Goal: Transaction & Acquisition: Purchase product/service

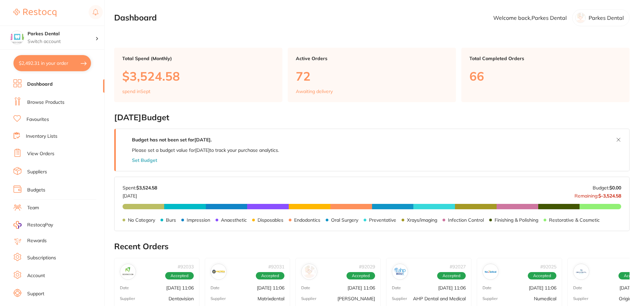
click at [56, 65] on button "$2,492.31 in your order" at bounding box center [52, 63] width 78 height 16
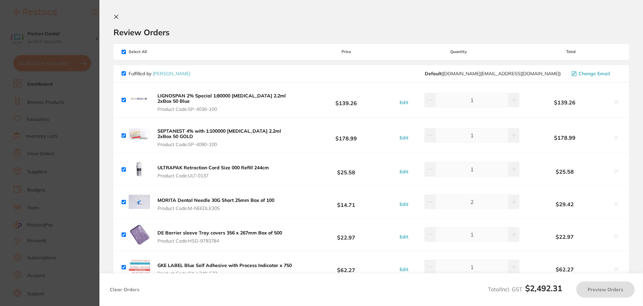
checkbox input "true"
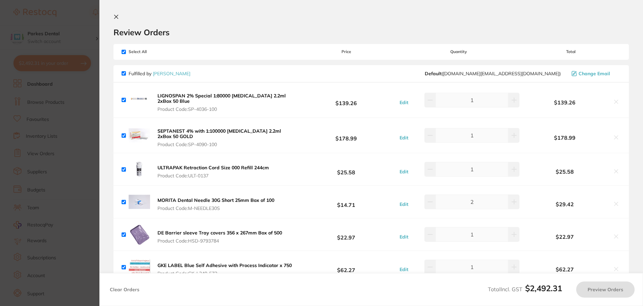
checkbox input "true"
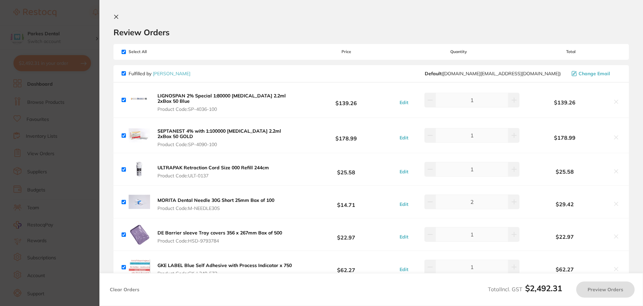
checkbox input "true"
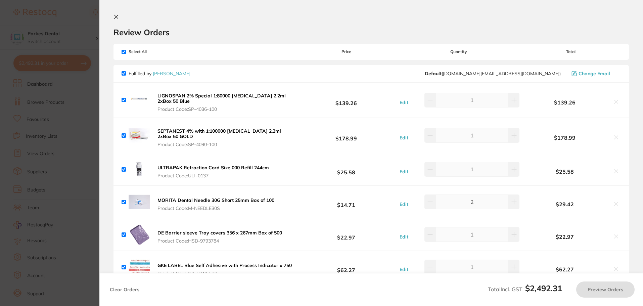
checkbox input "true"
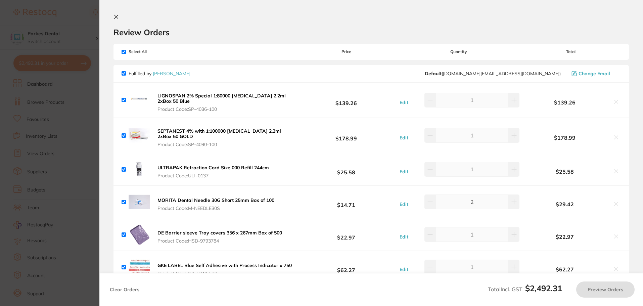
checkbox input "true"
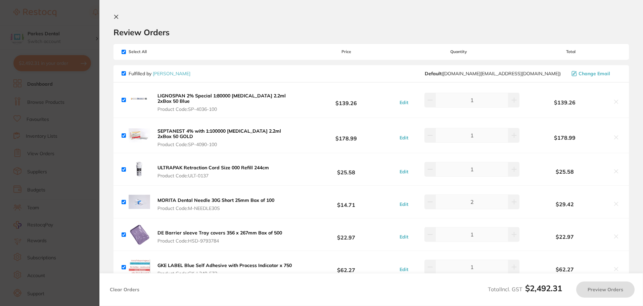
checkbox input "true"
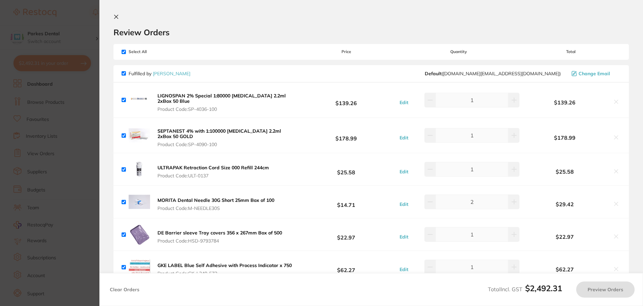
checkbox input "true"
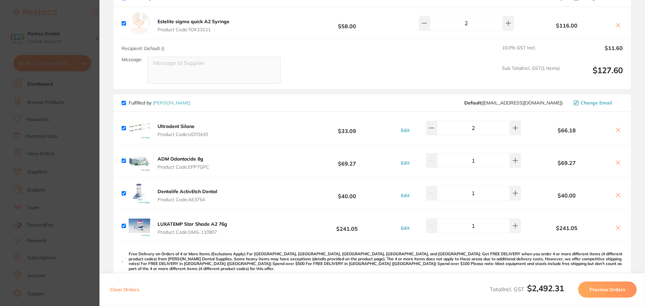
scroll to position [1142, 0]
